Goal: Transaction & Acquisition: Purchase product/service

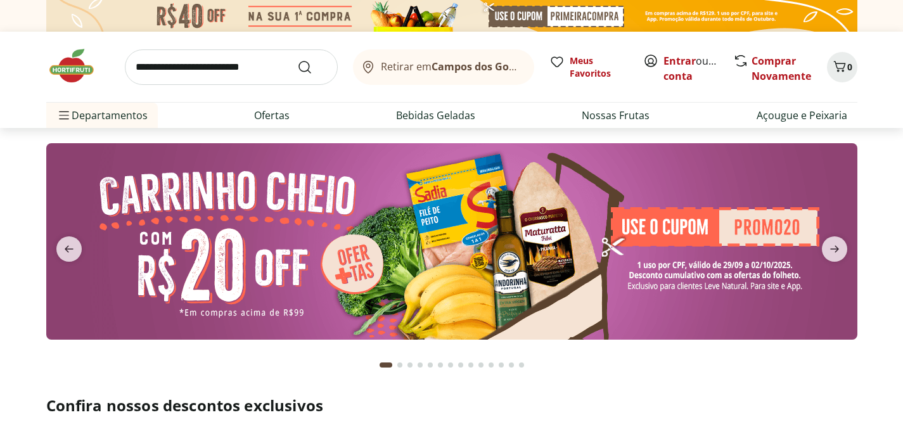
click at [430, 247] on img at bounding box center [451, 241] width 811 height 196
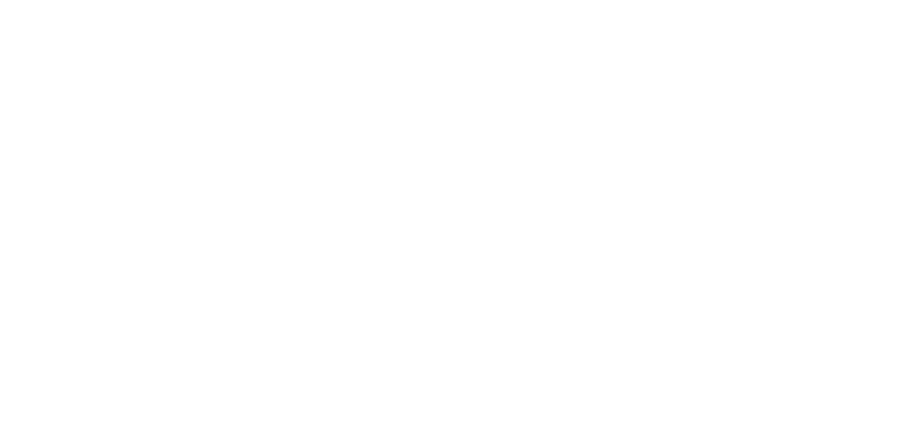
select select "**********"
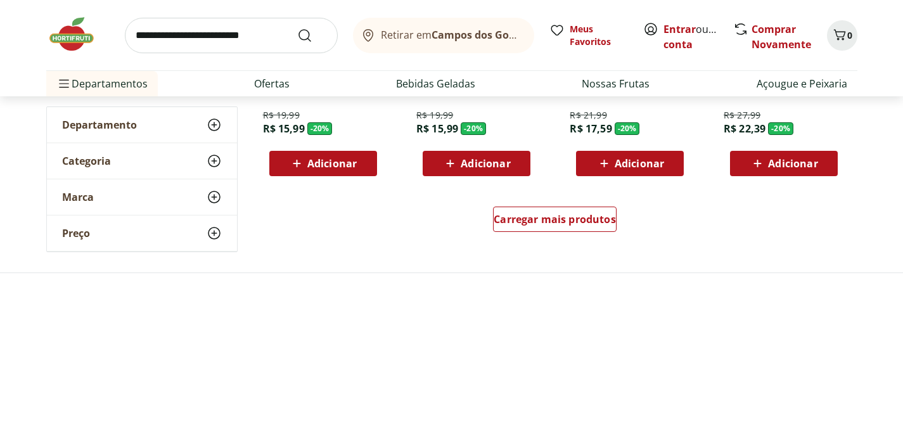
scroll to position [879, 0]
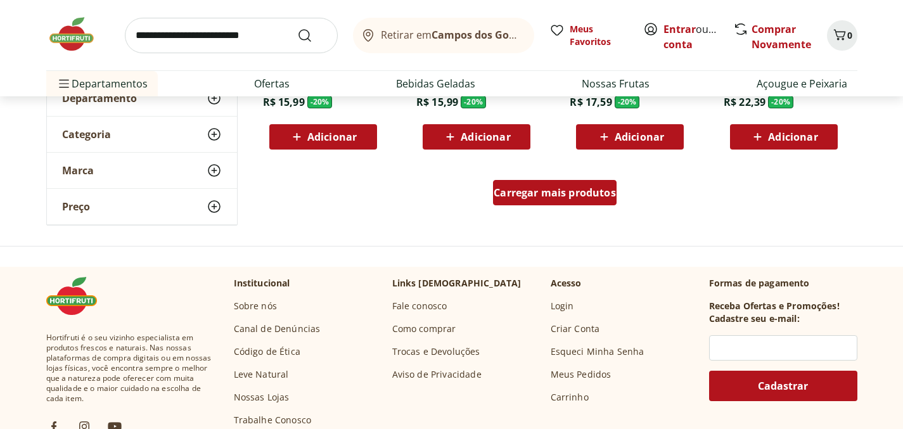
click at [572, 203] on div "Carregar mais produtos" at bounding box center [555, 192] width 124 height 25
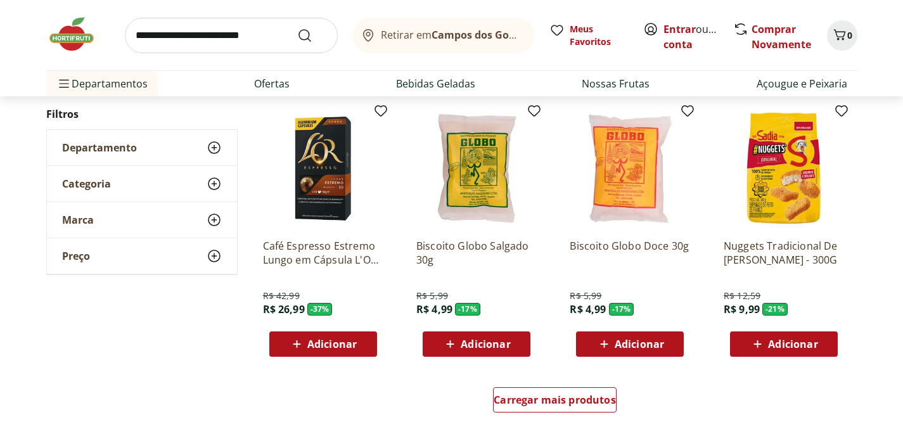
scroll to position [1619, 0]
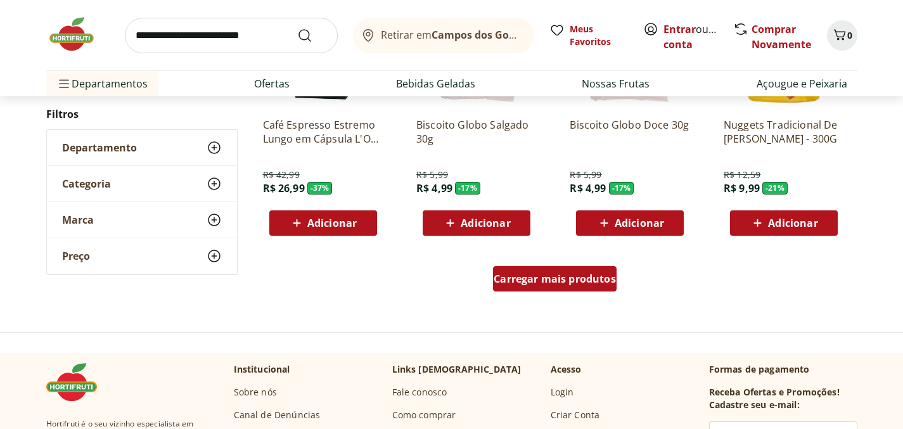
click at [550, 271] on div "Carregar mais produtos" at bounding box center [555, 278] width 124 height 25
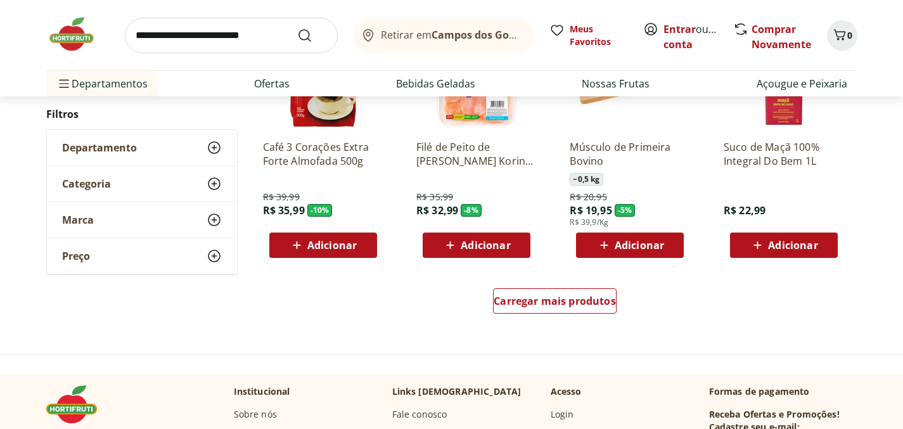
scroll to position [2469, 0]
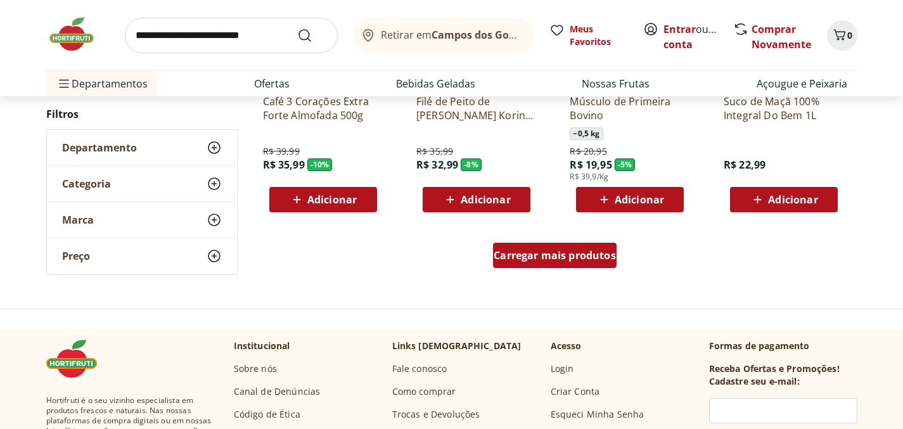
click at [558, 253] on span "Carregar mais produtos" at bounding box center [555, 255] width 122 height 10
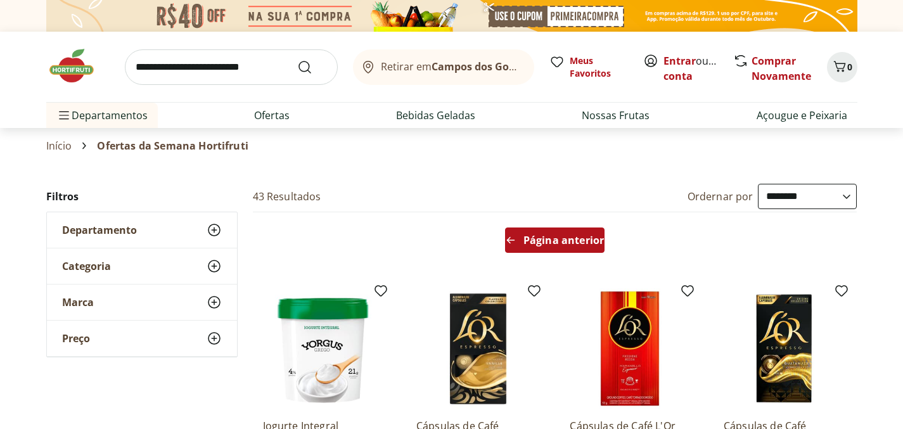
click at [562, 245] on span "Página anterior" at bounding box center [564, 240] width 80 height 10
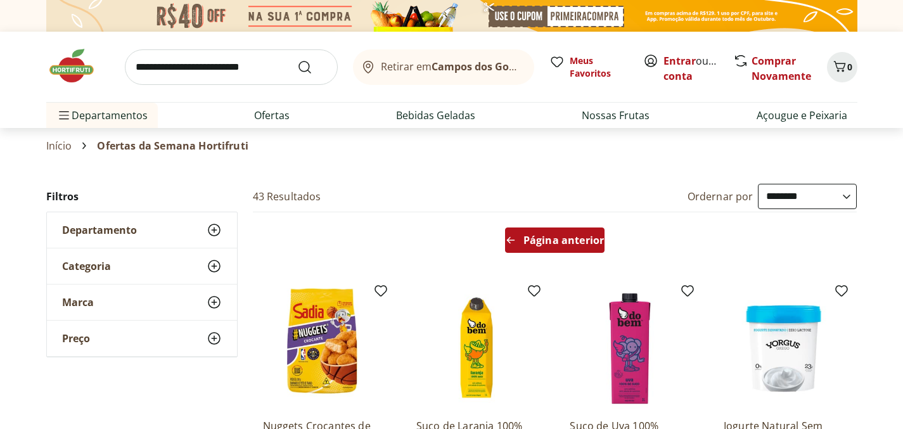
click at [562, 245] on span "Página anterior" at bounding box center [564, 240] width 80 height 10
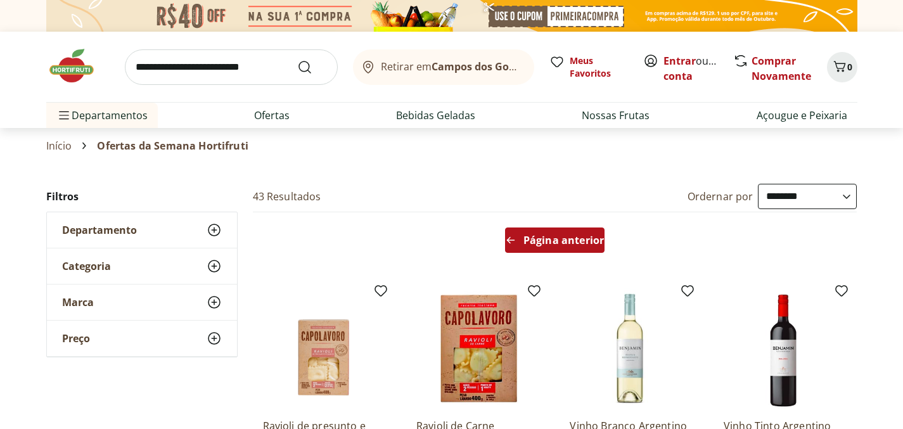
click at [562, 245] on span "Página anterior" at bounding box center [564, 240] width 80 height 10
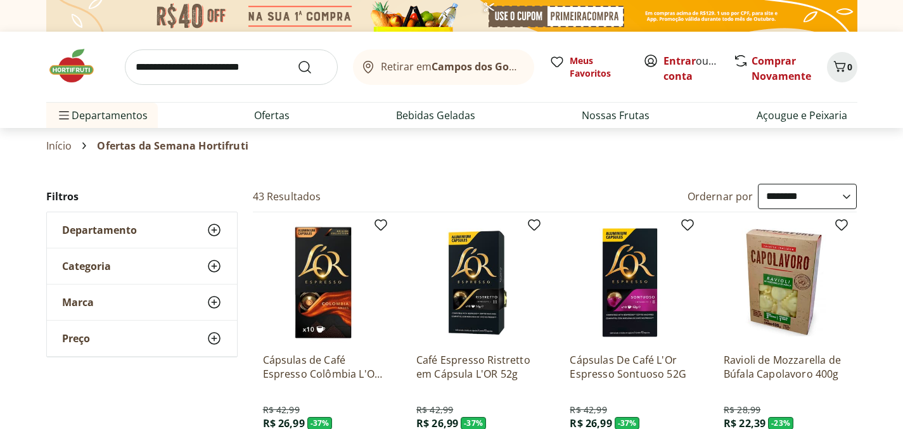
click at [217, 77] on input "search" at bounding box center [231, 66] width 213 height 35
type input "**********"
click at [297, 60] on button "Submit Search" at bounding box center [312, 67] width 30 height 15
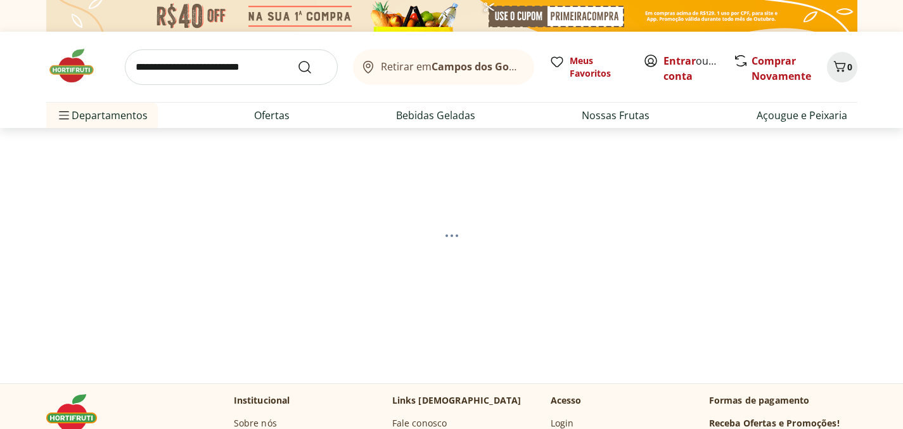
select select "**********"
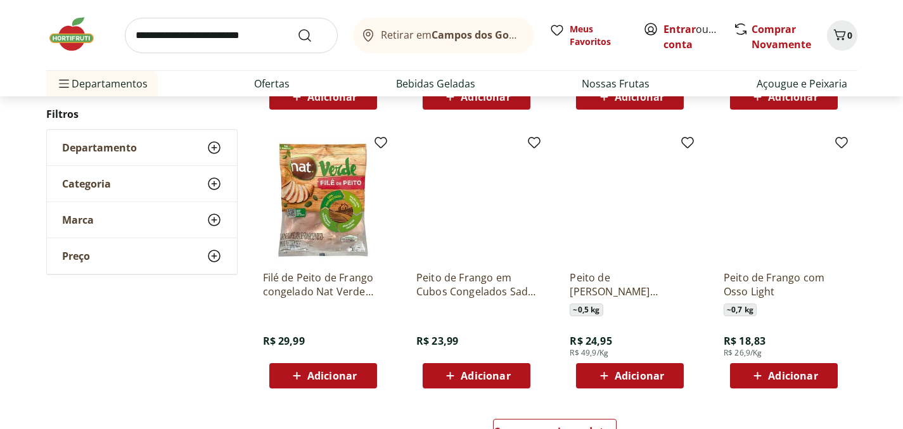
scroll to position [724, 0]
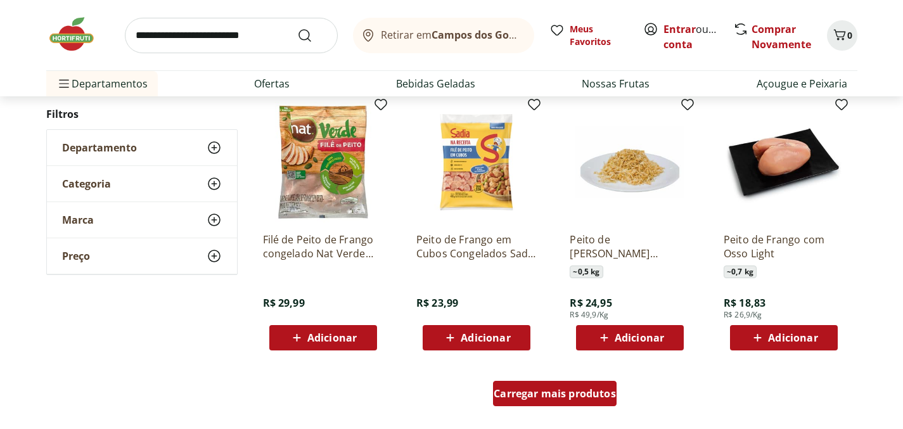
click at [586, 385] on div "Carregar mais produtos" at bounding box center [555, 393] width 124 height 25
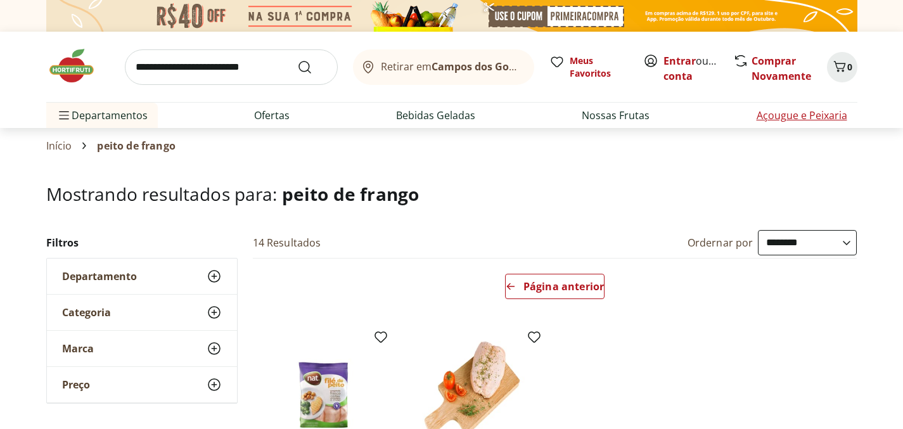
click at [769, 125] on li "Açougue e Peixaria" at bounding box center [802, 115] width 111 height 25
click at [766, 119] on link "Açougue e Peixaria" at bounding box center [802, 115] width 91 height 15
select select "**********"
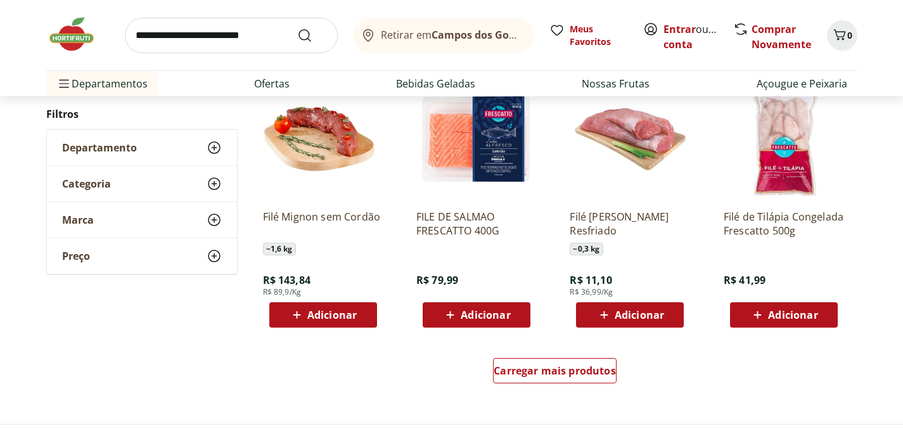
scroll to position [710, 0]
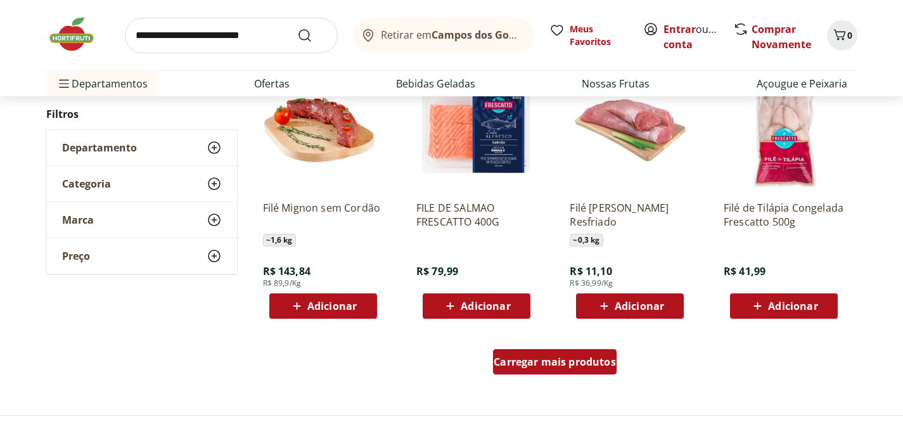
click at [553, 367] on span "Carregar mais produtos" at bounding box center [555, 362] width 122 height 10
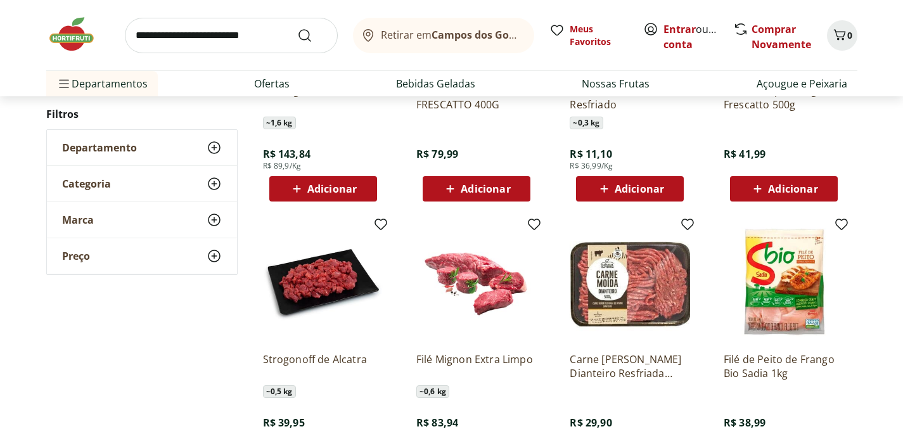
scroll to position [705, 0]
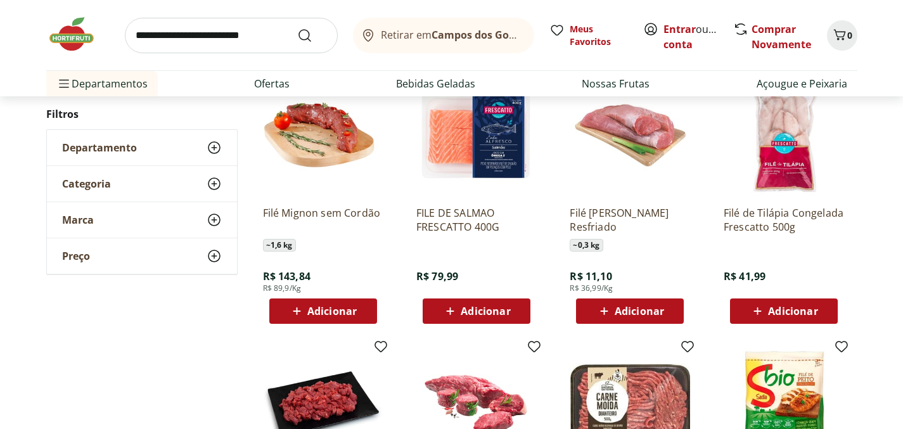
click at [221, 49] on input "search" at bounding box center [231, 35] width 213 height 35
type input "**********"
click at [297, 28] on button "Submit Search" at bounding box center [312, 35] width 30 height 15
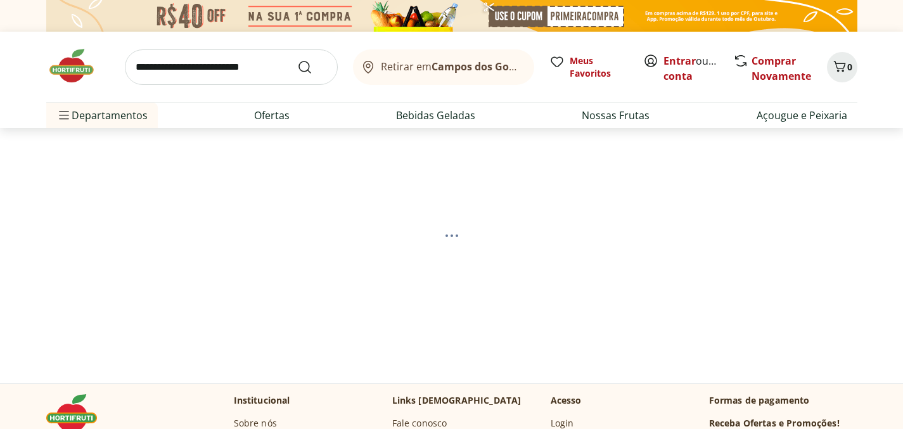
select select "**********"
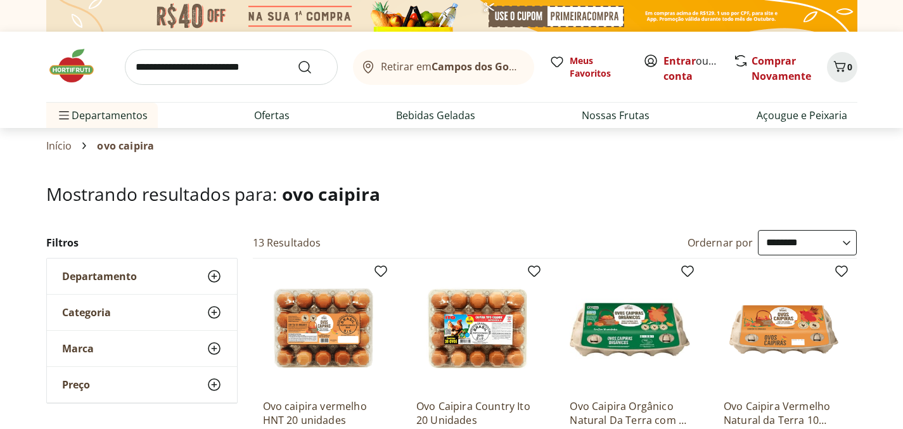
scroll to position [122, 0]
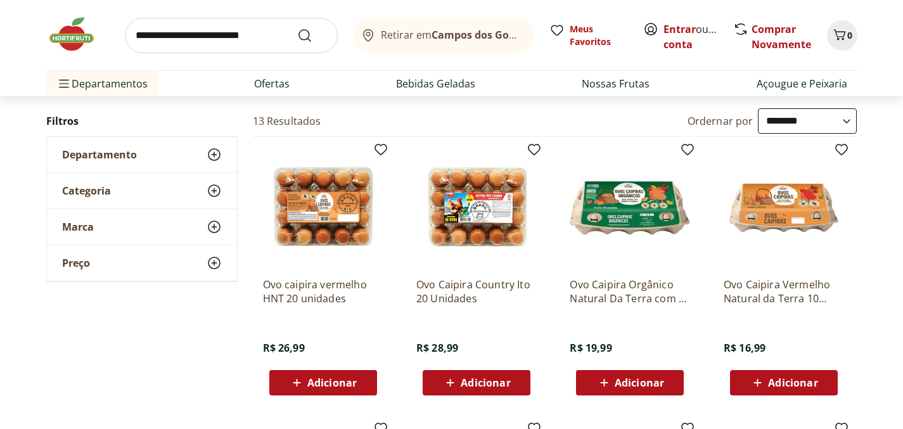
click at [334, 373] on div "Adicionar" at bounding box center [323, 382] width 87 height 23
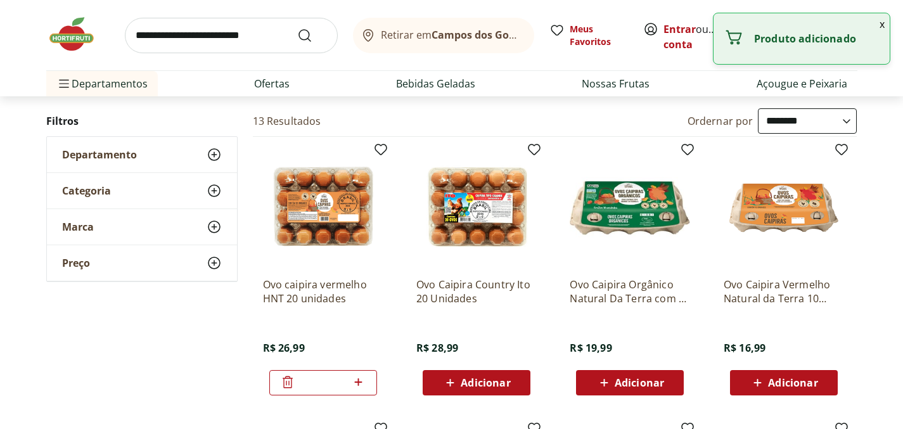
click at [355, 382] on icon at bounding box center [359, 382] width 16 height 15
type input "*"
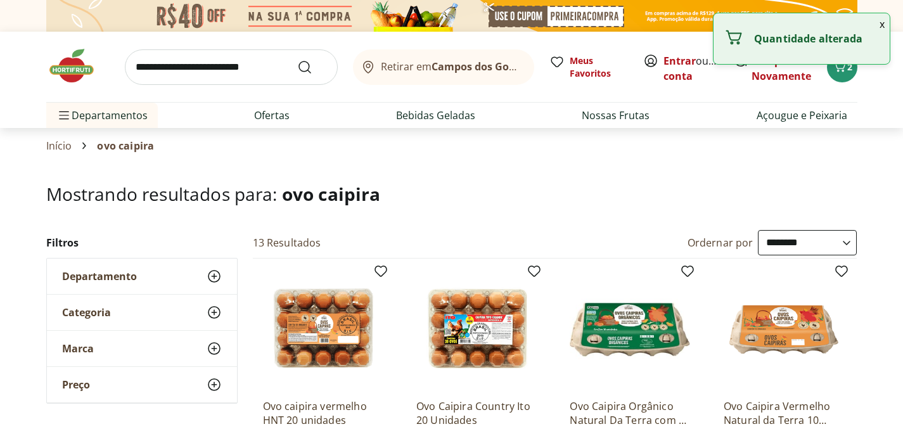
click at [203, 77] on input "search" at bounding box center [231, 66] width 213 height 35
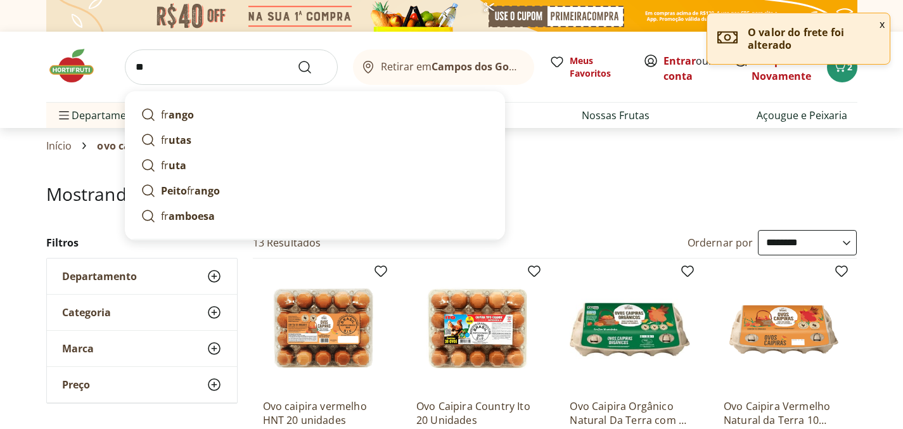
type input "*"
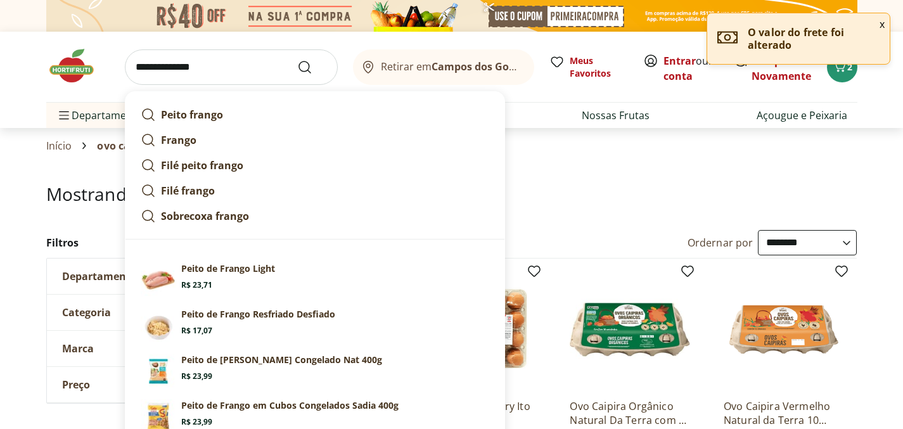
type input "**********"
click button "Submit Search" at bounding box center [312, 67] width 30 height 15
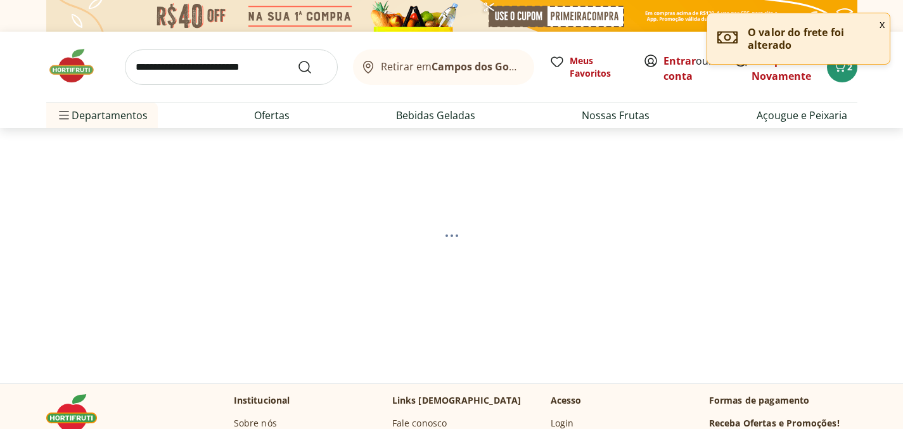
select select "**********"
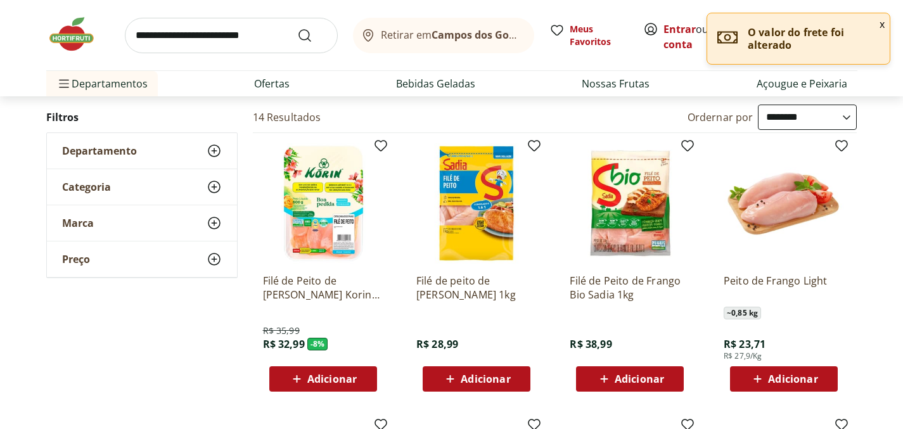
scroll to position [134, 0]
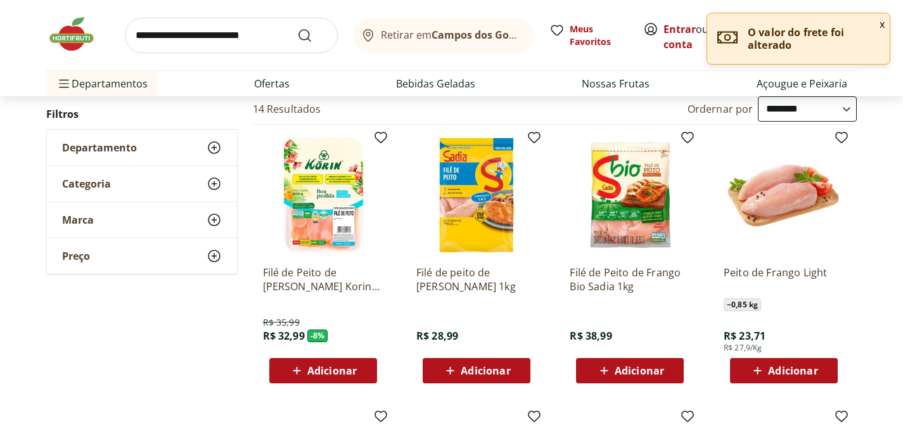
click at [469, 362] on div "Adicionar" at bounding box center [476, 370] width 87 height 23
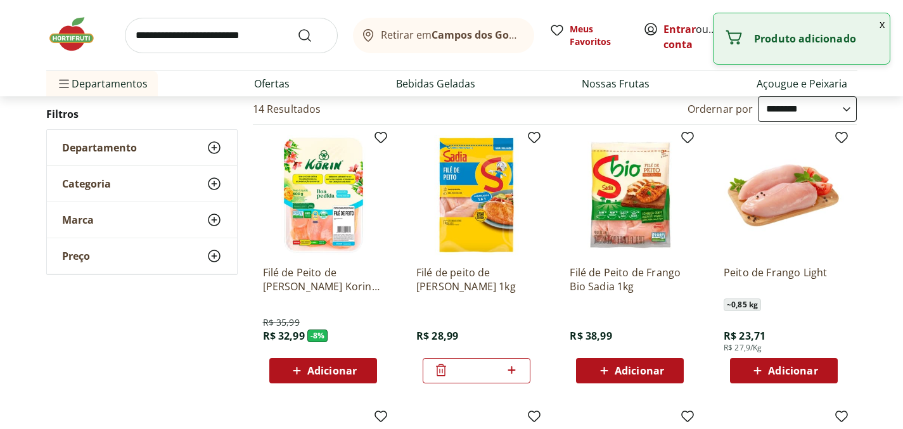
click at [512, 373] on icon at bounding box center [512, 370] width 16 height 15
type input "*"
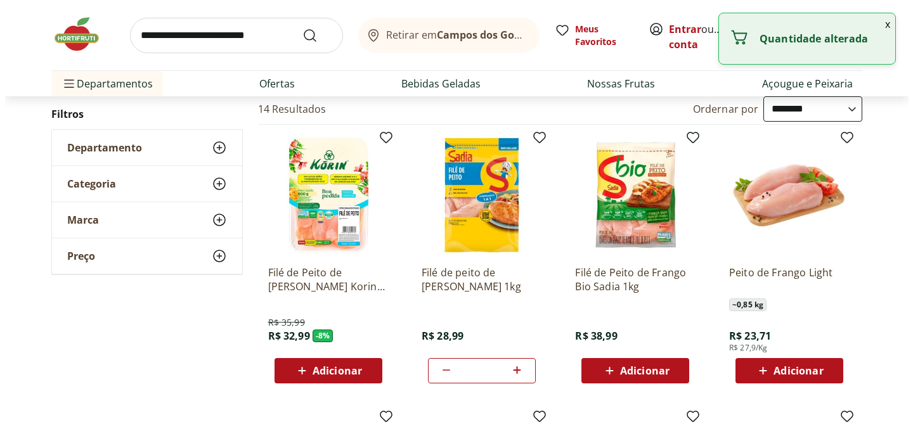
scroll to position [0, 0]
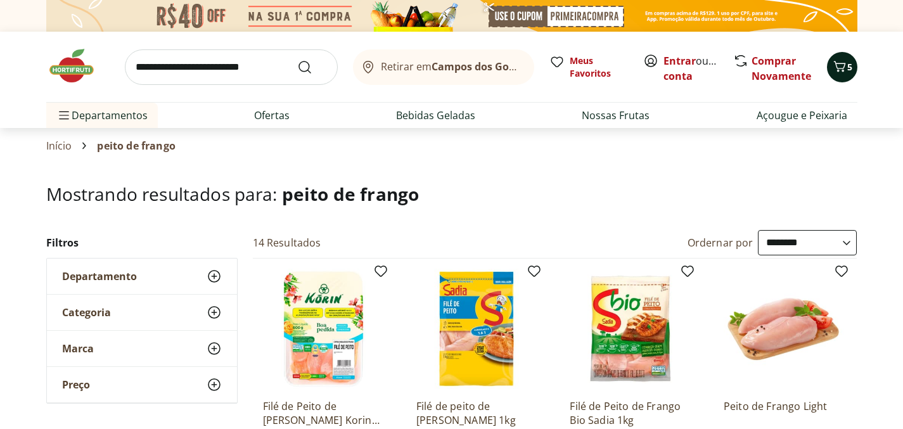
click at [838, 75] on div "5" at bounding box center [842, 67] width 10 height 20
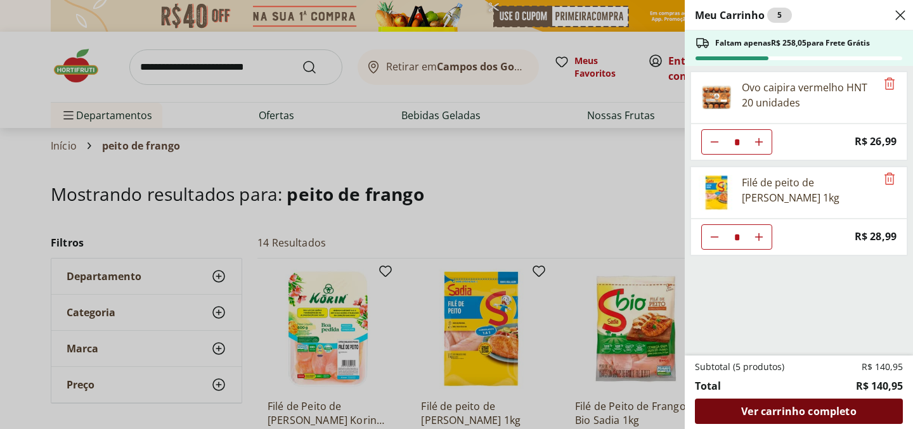
click at [767, 415] on span "Ver carrinho completo" at bounding box center [798, 411] width 115 height 10
